Goal: Information Seeking & Learning: Learn about a topic

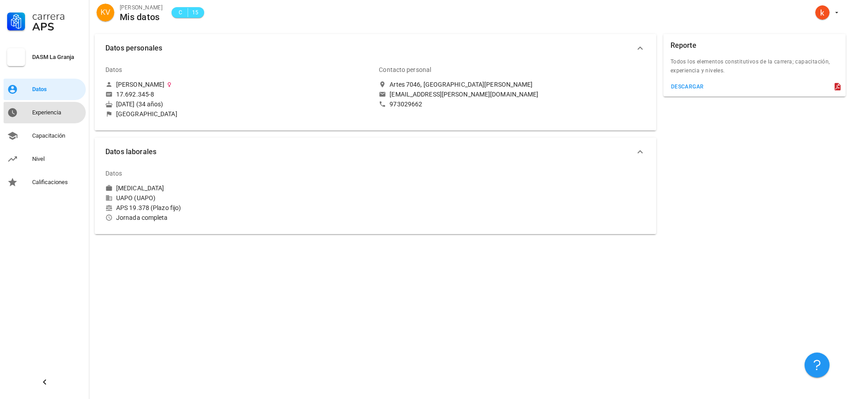
click at [34, 112] on div "Experiencia" at bounding box center [57, 112] width 50 height 7
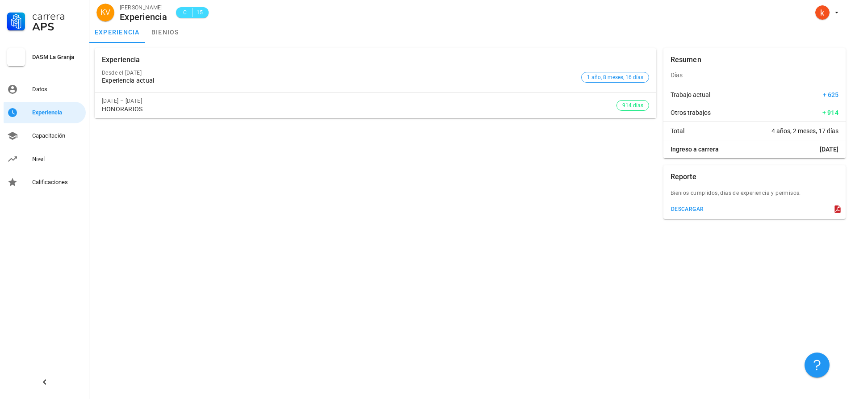
click at [55, 123] on div "Carrera APS DASM La Granja Datos Experiencia Capacitación Nivel Calificaciones" at bounding box center [44, 96] width 89 height 193
click at [50, 134] on div "Capacitación" at bounding box center [57, 135] width 50 height 7
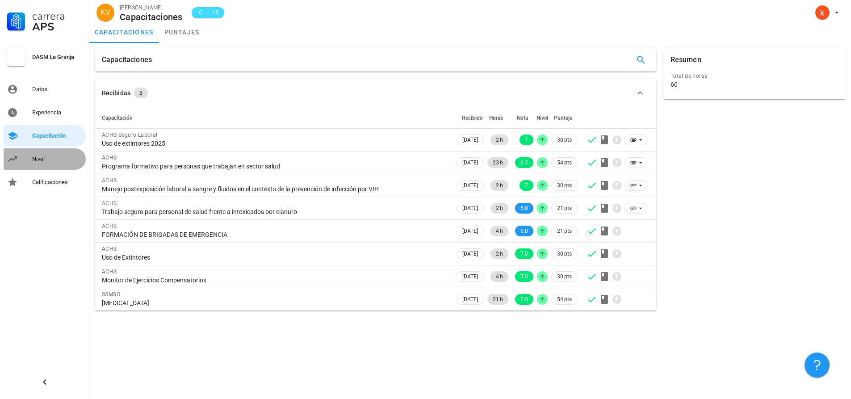
click at [52, 155] on div "Nivel" at bounding box center [57, 158] width 50 height 7
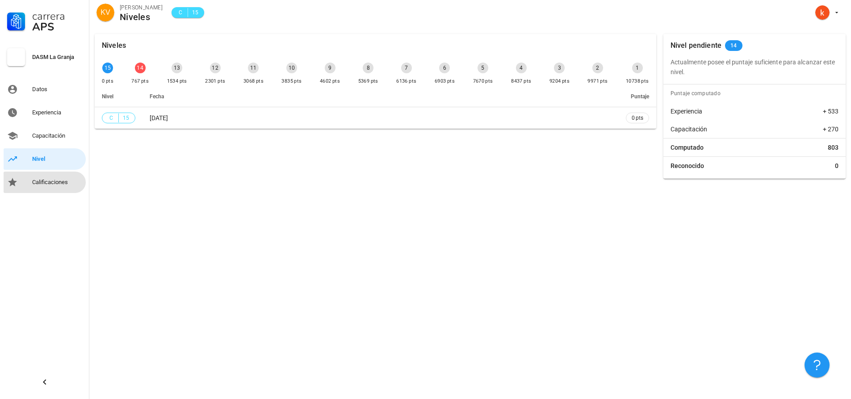
click at [61, 177] on div "Calificaciones" at bounding box center [57, 182] width 50 height 14
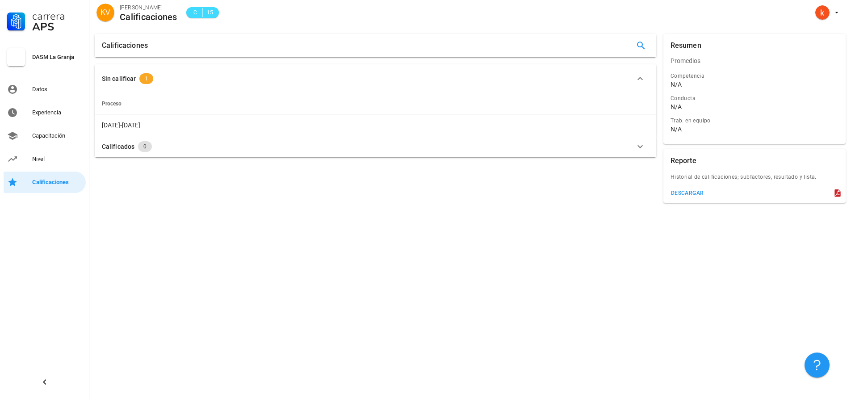
click at [640, 143] on icon "button" at bounding box center [640, 146] width 11 height 11
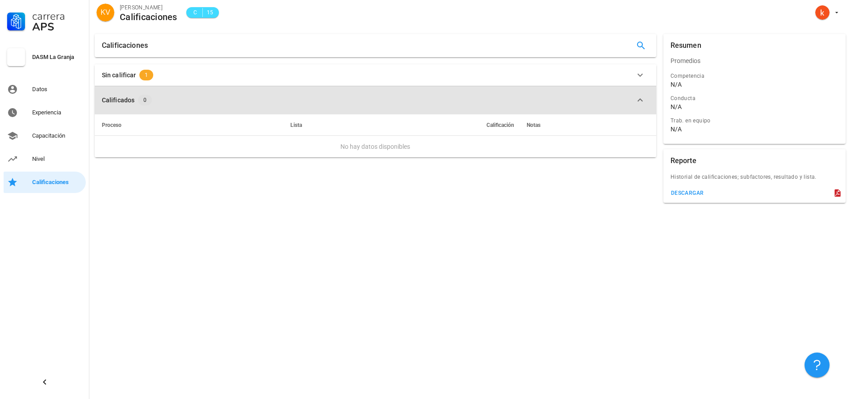
click at [642, 99] on icon "button" at bounding box center [640, 100] width 11 height 11
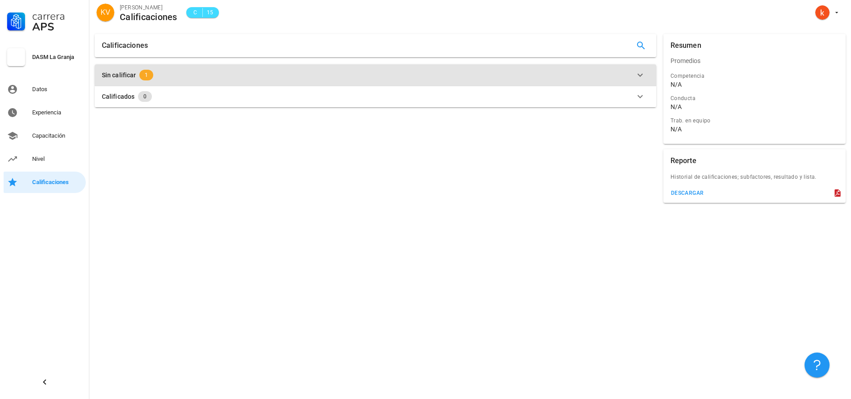
click at [638, 75] on icon "button" at bounding box center [640, 75] width 5 height 3
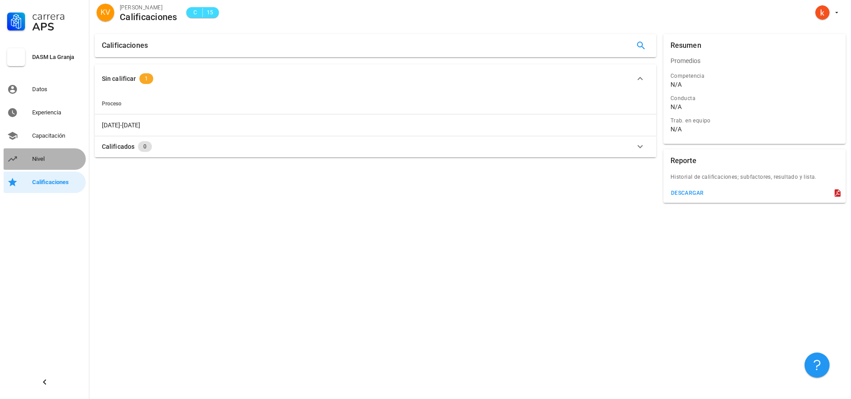
click at [31, 163] on link "Nivel" at bounding box center [45, 158] width 82 height 21
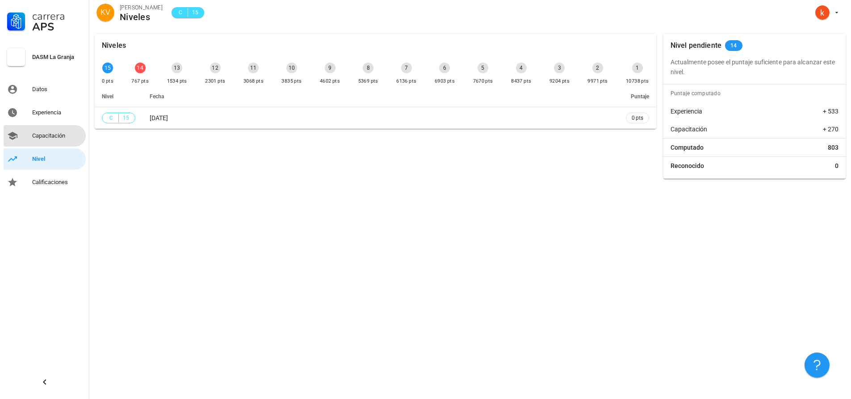
click at [57, 143] on div "Capacitación" at bounding box center [57, 136] width 50 height 14
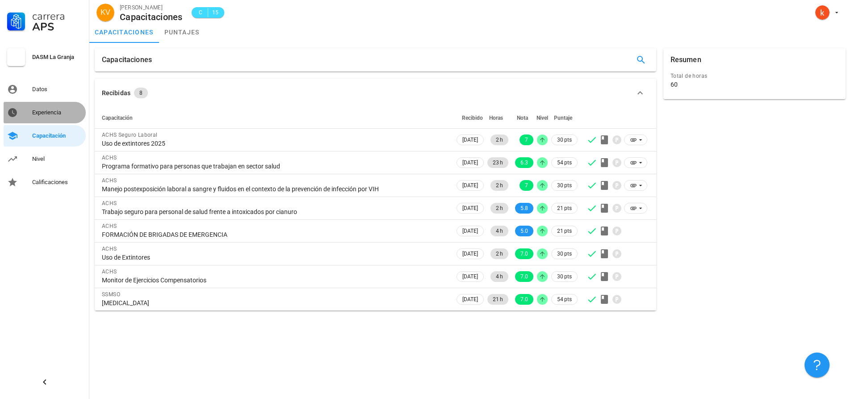
click at [42, 105] on div "Experiencia" at bounding box center [57, 112] width 50 height 14
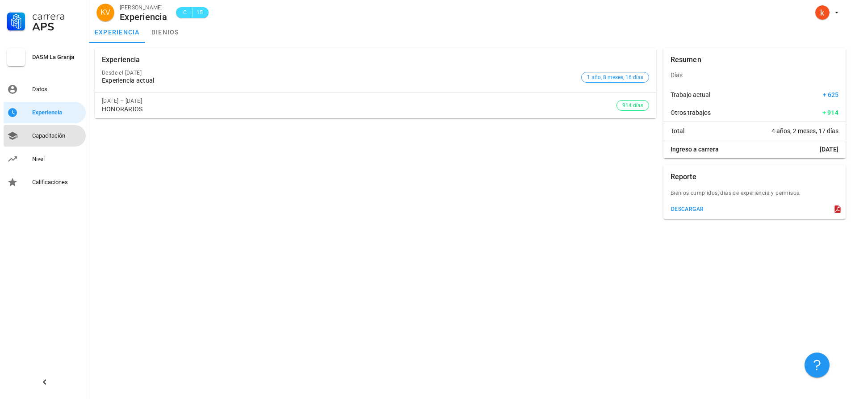
click at [39, 133] on div "Capacitación" at bounding box center [57, 135] width 50 height 7
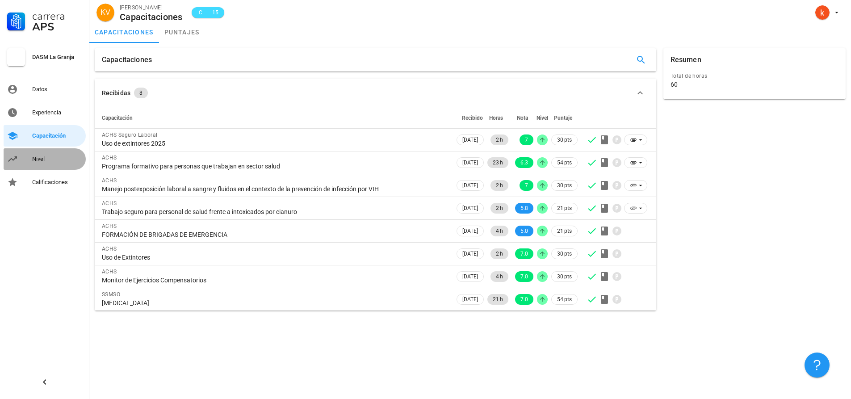
click at [54, 154] on div "Nivel" at bounding box center [57, 159] width 50 height 14
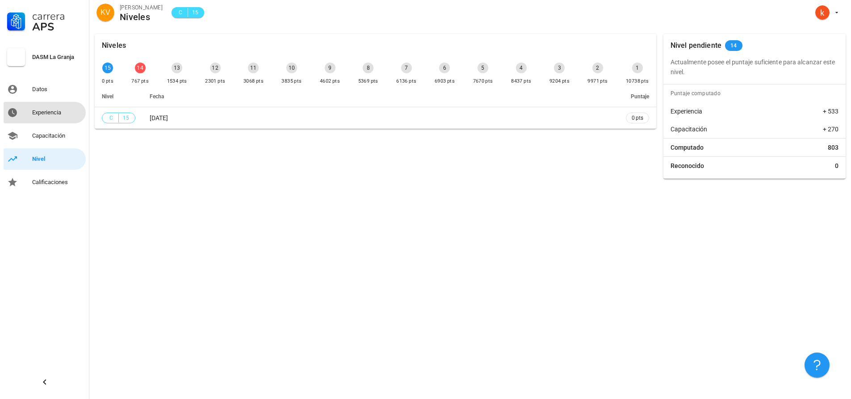
click at [39, 113] on div "Experiencia" at bounding box center [57, 112] width 50 height 7
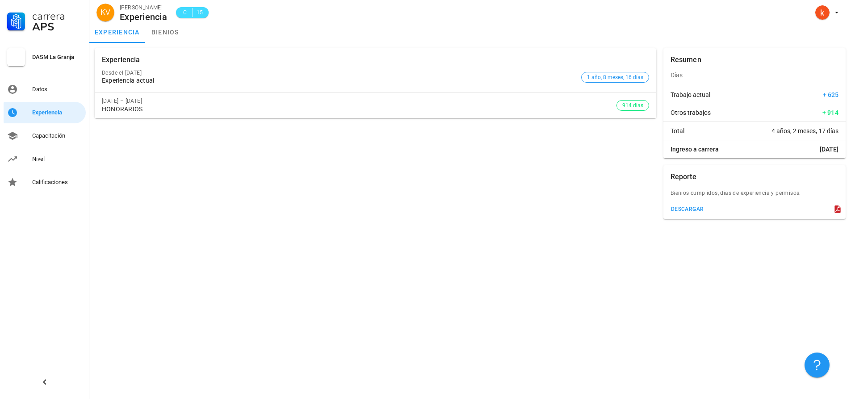
drag, startPoint x: 145, startPoint y: 112, endPoint x: 155, endPoint y: 109, distance: 9.9
click at [153, 110] on div "HONORARIOS" at bounding box center [359, 109] width 515 height 8
click at [37, 88] on div "Datos" at bounding box center [57, 89] width 50 height 7
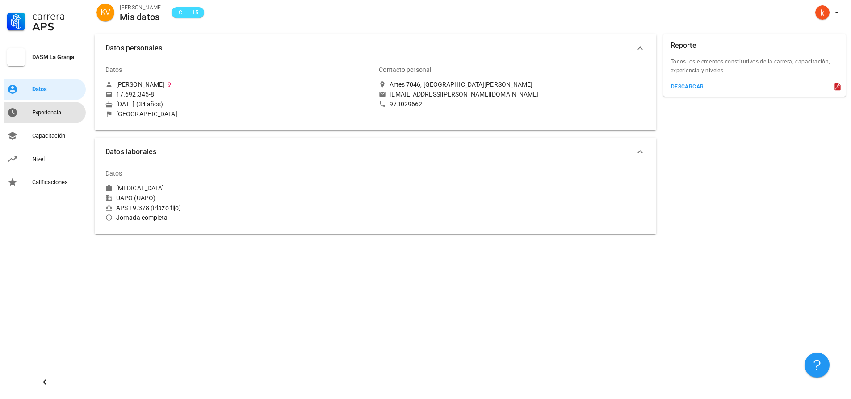
click at [52, 113] on div "Experiencia" at bounding box center [57, 112] width 50 height 7
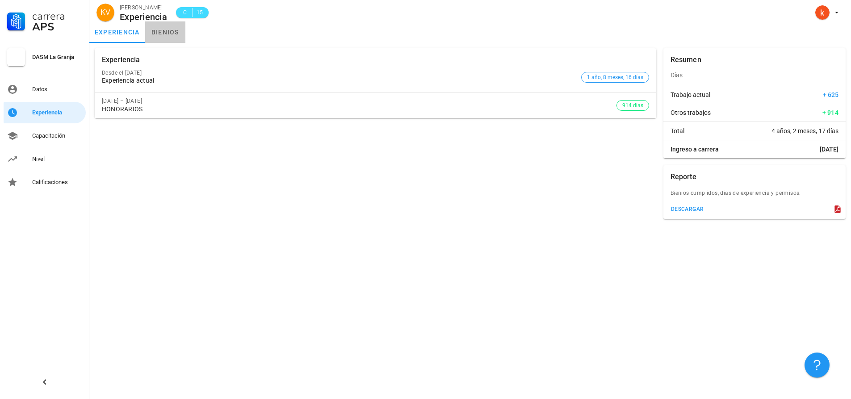
click at [164, 35] on link "bienios" at bounding box center [165, 31] width 40 height 21
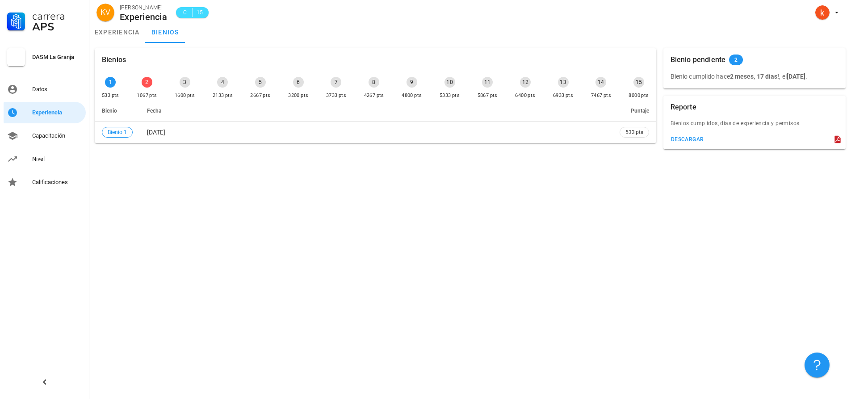
click at [109, 84] on div "1" at bounding box center [110, 82] width 11 height 11
click at [108, 30] on link "experiencia" at bounding box center [117, 31] width 56 height 21
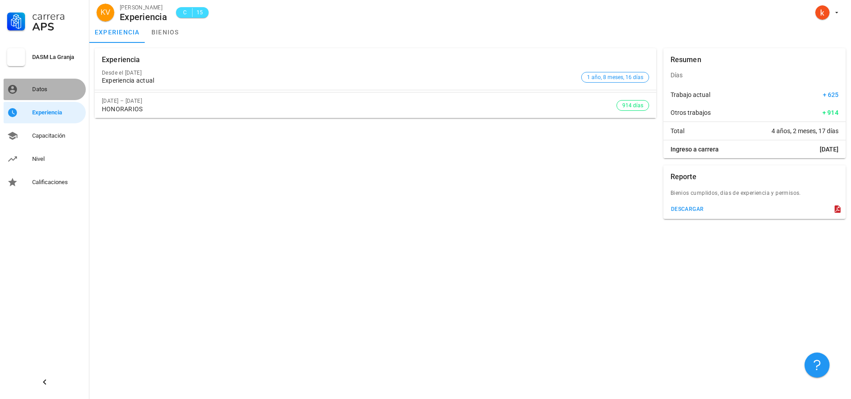
click at [38, 81] on link "Datos" at bounding box center [45, 89] width 82 height 21
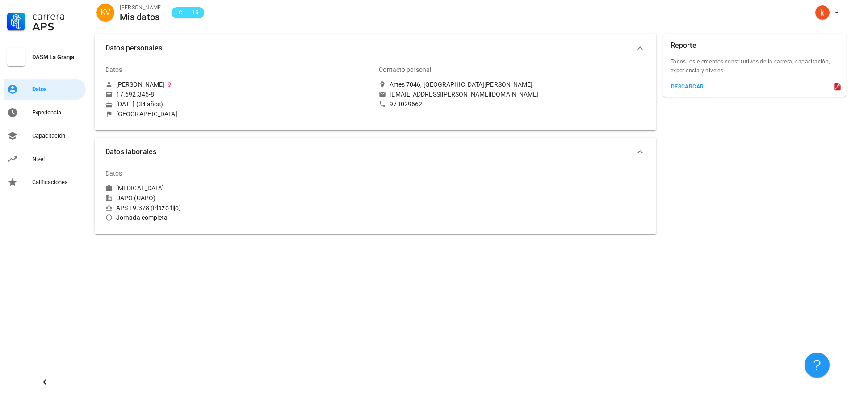
click at [42, 271] on div "Carrera APS DASM La Granja Datos Experiencia Capacitación Nivel Calificaciones" at bounding box center [44, 199] width 89 height 399
click at [42, 382] on icon "button" at bounding box center [44, 382] width 11 height 11
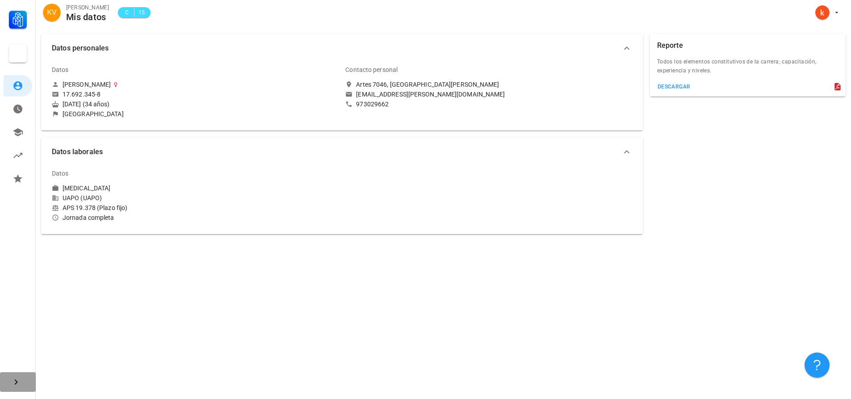
click at [21, 386] on icon "button" at bounding box center [16, 382] width 11 height 11
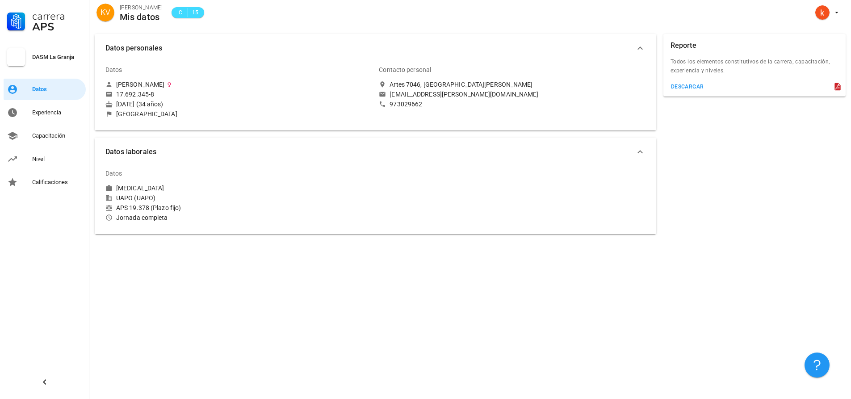
drag, startPoint x: 647, startPoint y: 152, endPoint x: 642, endPoint y: 153, distance: 4.5
click at [647, 152] on button "Datos laborales" at bounding box center [376, 152] width 562 height 29
drag, startPoint x: 634, startPoint y: 47, endPoint x: 643, endPoint y: 48, distance: 8.9
click at [643, 48] on div "button" at bounding box center [640, 48] width 11 height 11
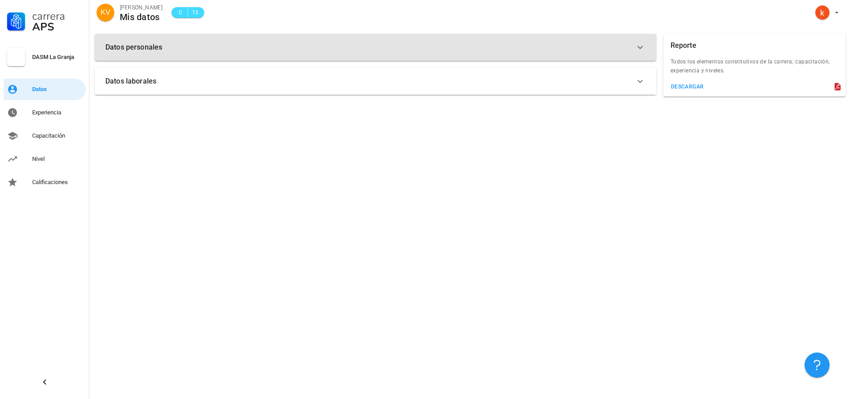
click at [643, 48] on icon "button" at bounding box center [640, 47] width 11 height 11
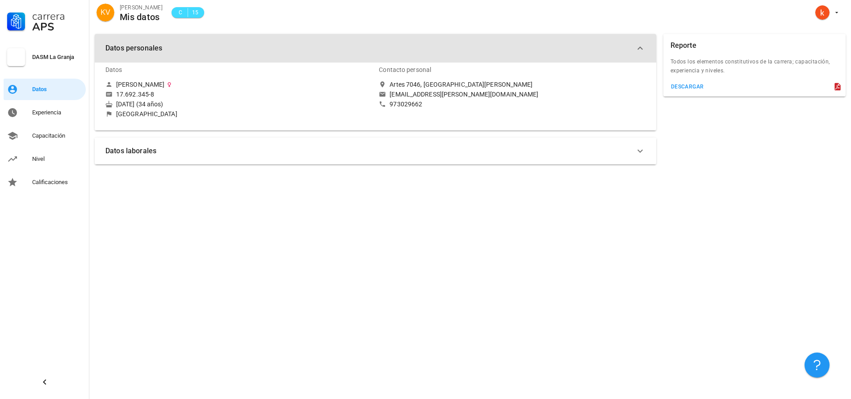
click at [643, 48] on icon "button" at bounding box center [640, 48] width 11 height 11
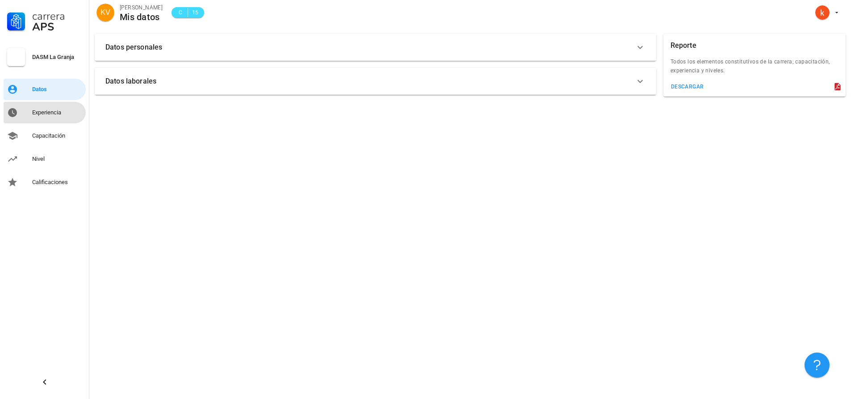
click at [33, 111] on div "Experiencia" at bounding box center [57, 112] width 50 height 7
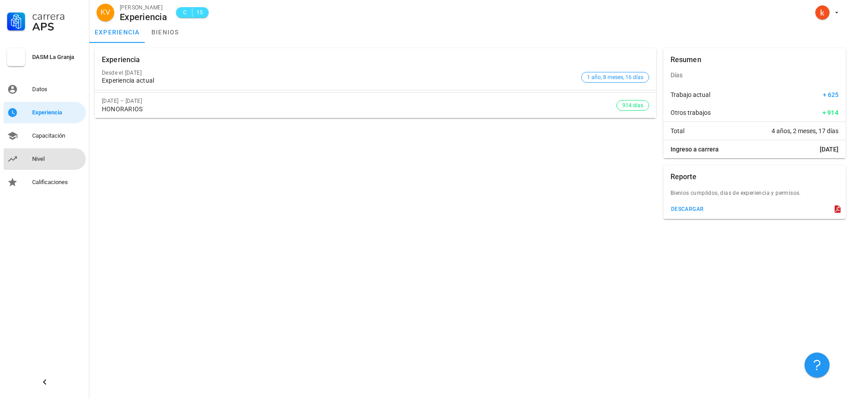
click at [52, 163] on div "Nivel" at bounding box center [57, 159] width 50 height 14
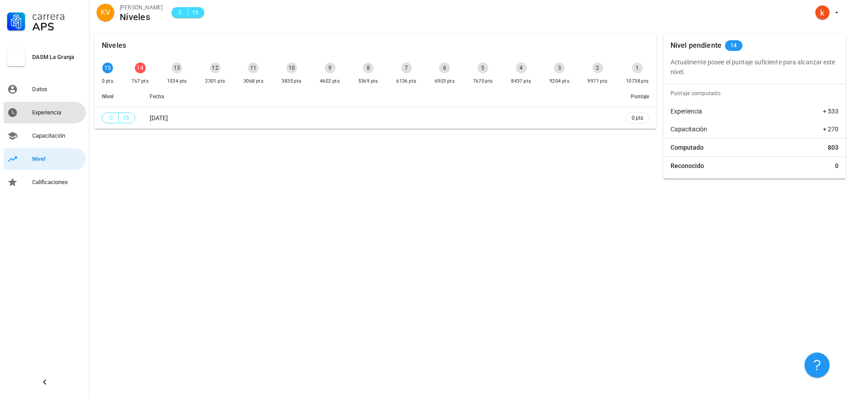
click at [41, 115] on div "Experiencia" at bounding box center [57, 112] width 50 height 7
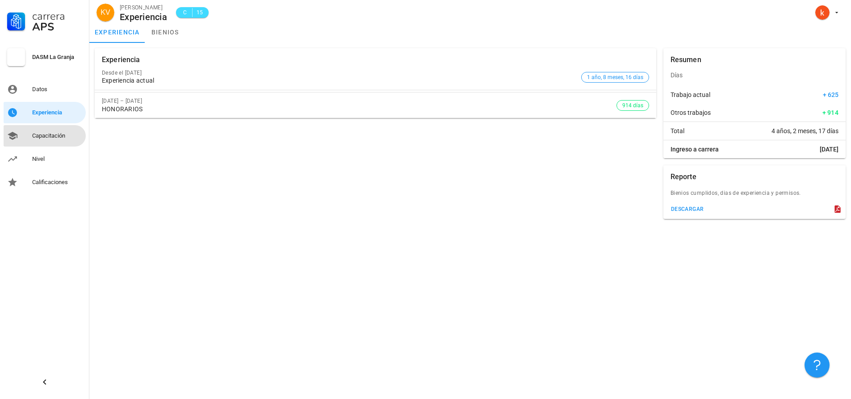
click at [42, 137] on div "Capacitación" at bounding box center [57, 135] width 50 height 7
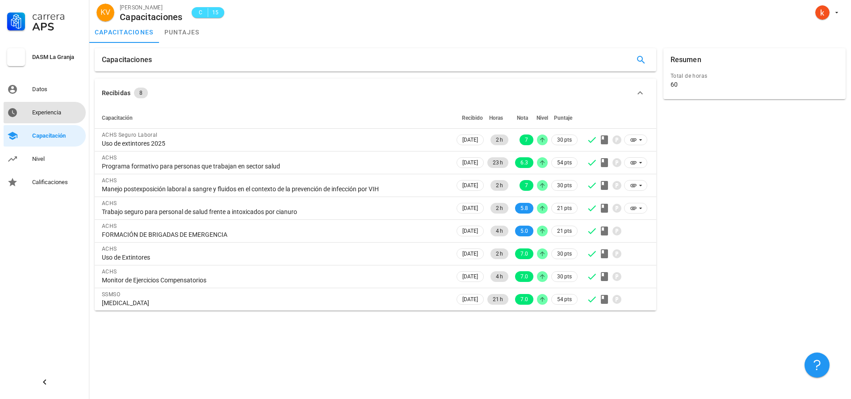
click at [45, 114] on div "Experiencia" at bounding box center [57, 112] width 50 height 7
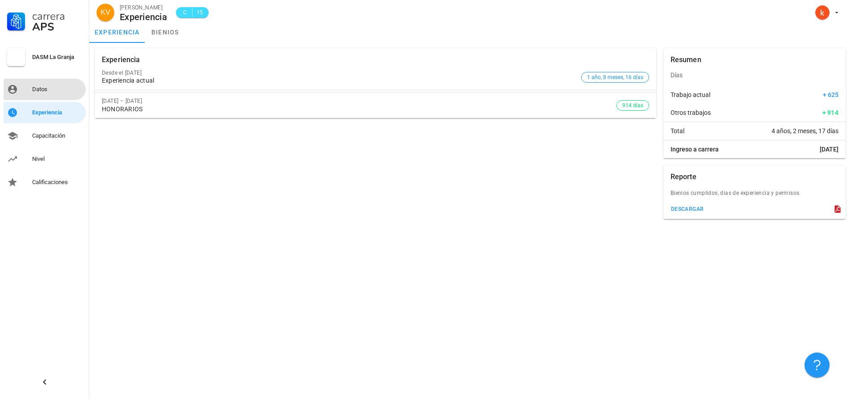
click at [44, 94] on div "Datos" at bounding box center [57, 89] width 50 height 14
